Goal: Task Accomplishment & Management: Manage account settings

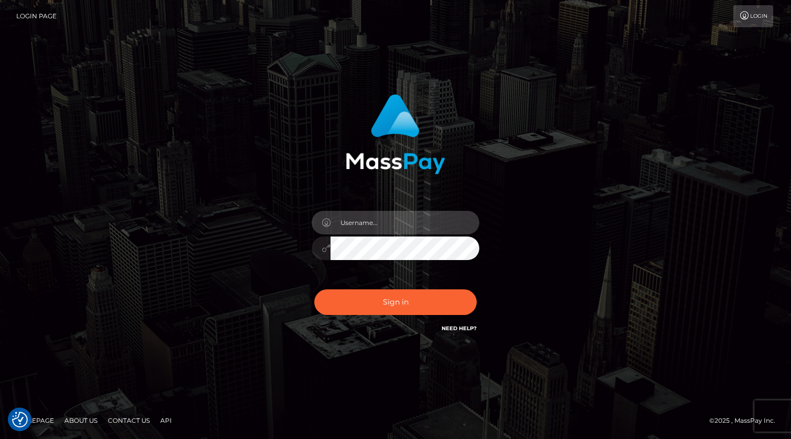
drag, startPoint x: 346, startPoint y: 230, endPoint x: 363, endPoint y: 231, distance: 16.8
click at [346, 230] on input "text" at bounding box center [404, 223] width 149 height 24
type input "kevin.xcite"
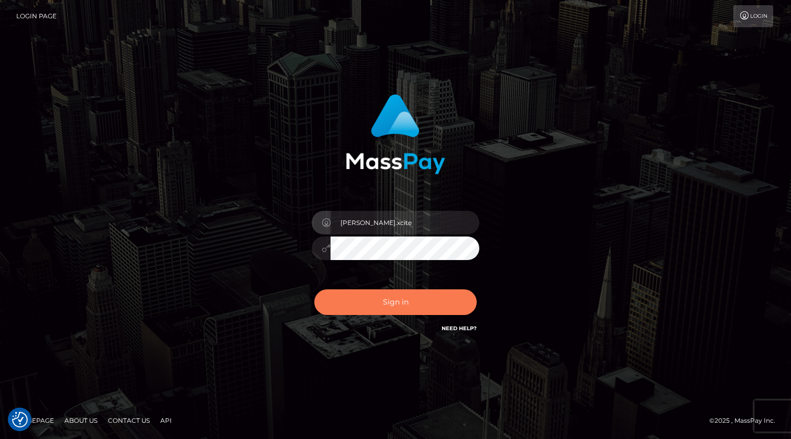
click at [430, 308] on button "Sign in" at bounding box center [395, 303] width 162 height 26
click at [426, 298] on button "Sign in" at bounding box center [395, 303] width 162 height 26
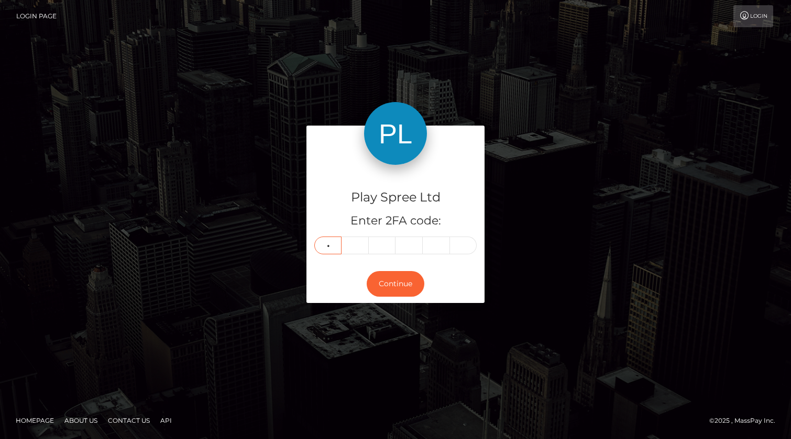
type input "2"
type input "9"
type input "0"
type input "6"
type input "0"
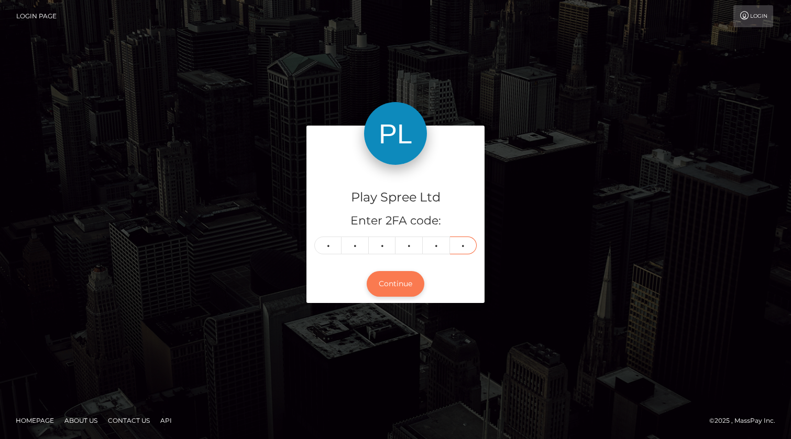
type input "8"
click at [386, 285] on button "Continue" at bounding box center [396, 284] width 58 height 26
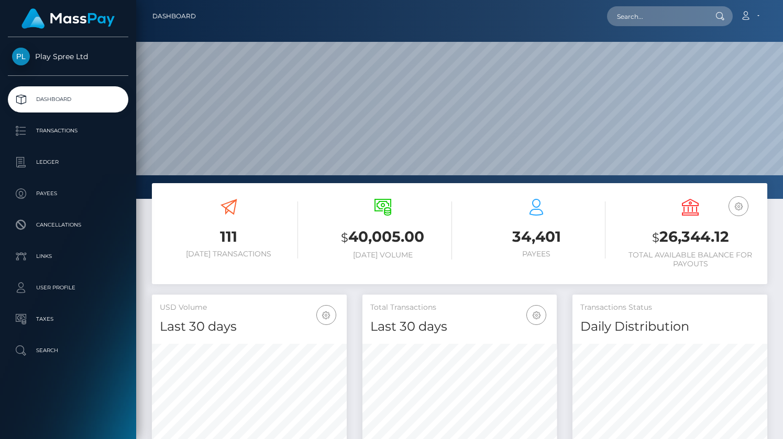
scroll to position [185, 195]
click at [697, 234] on h3 "$ 26,344.12" at bounding box center [690, 237] width 138 height 21
copy h3 "26,344.12"
